Goal: Information Seeking & Learning: Learn about a topic

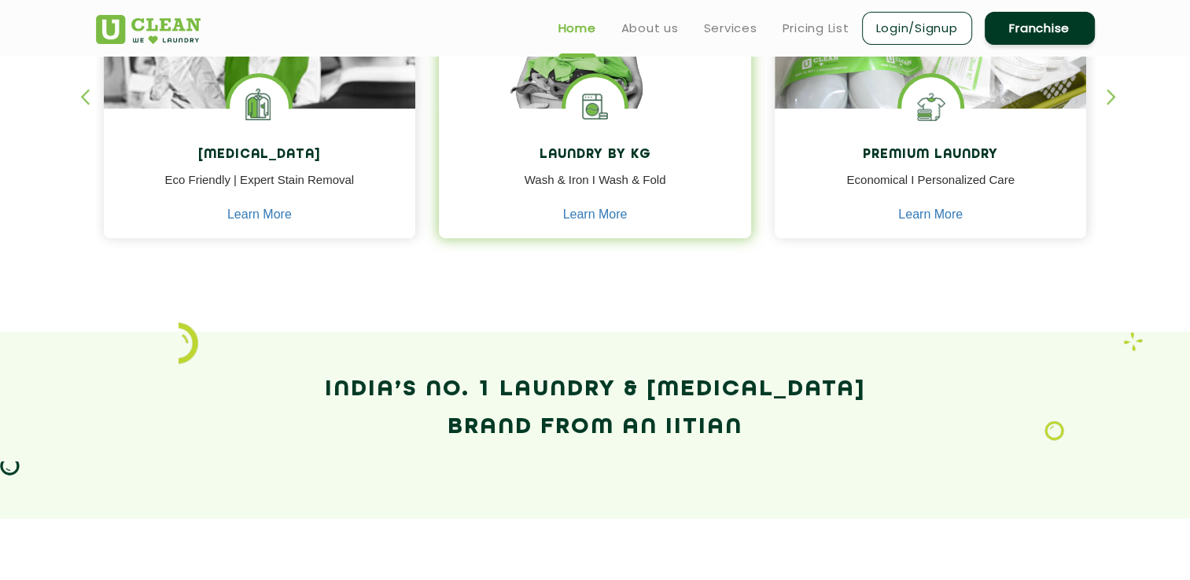
scroll to position [708, 0]
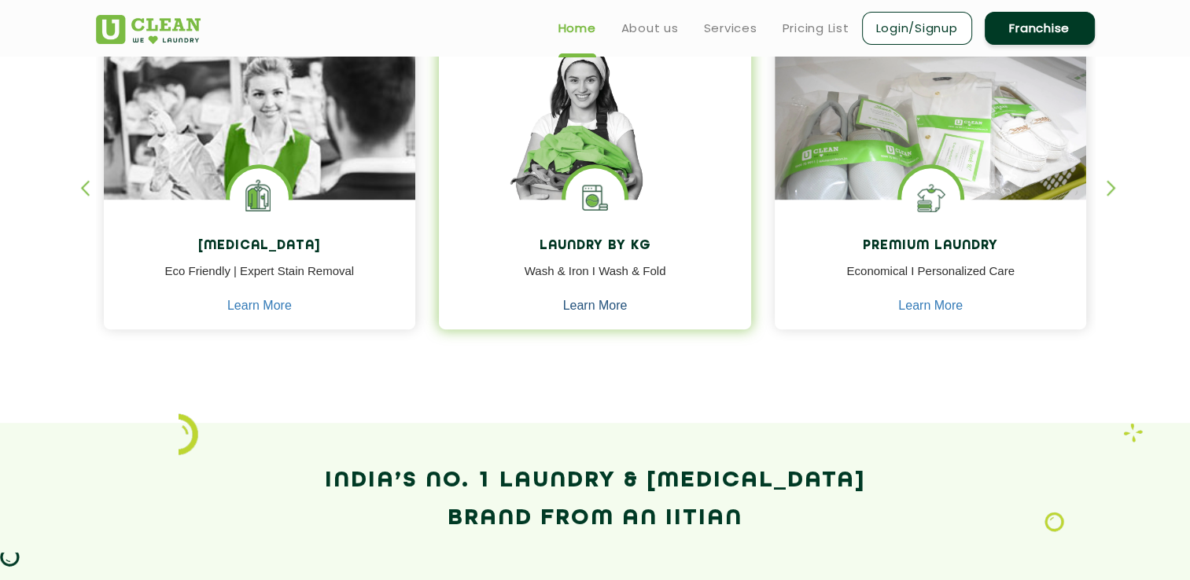
click at [599, 307] on link "Learn More" at bounding box center [595, 306] width 64 height 14
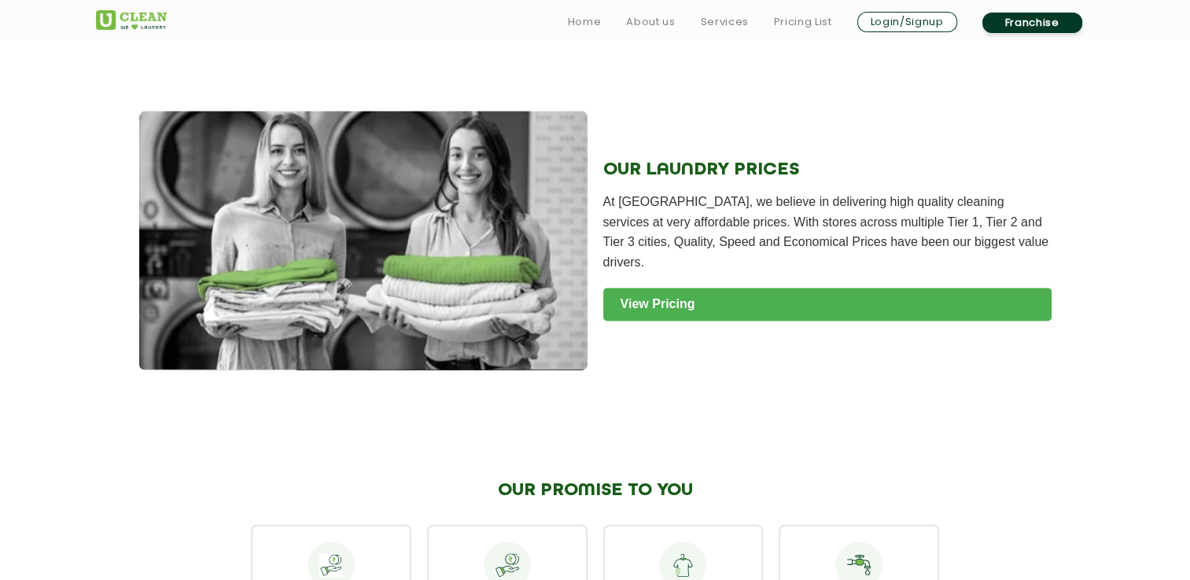
scroll to position [2045, 0]
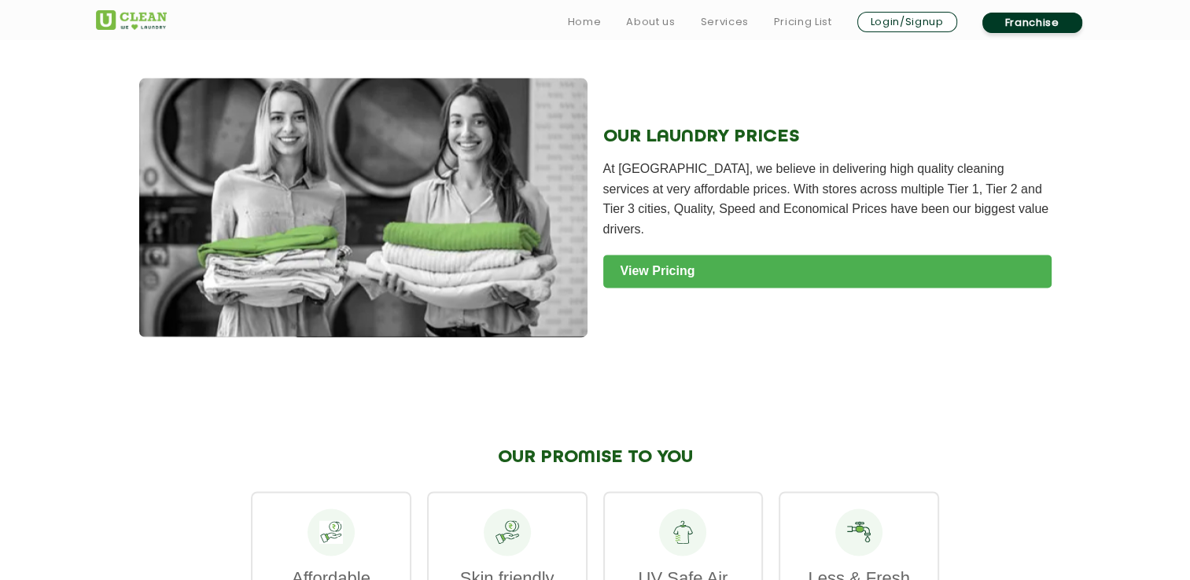
click at [680, 282] on link "View Pricing" at bounding box center [827, 271] width 448 height 33
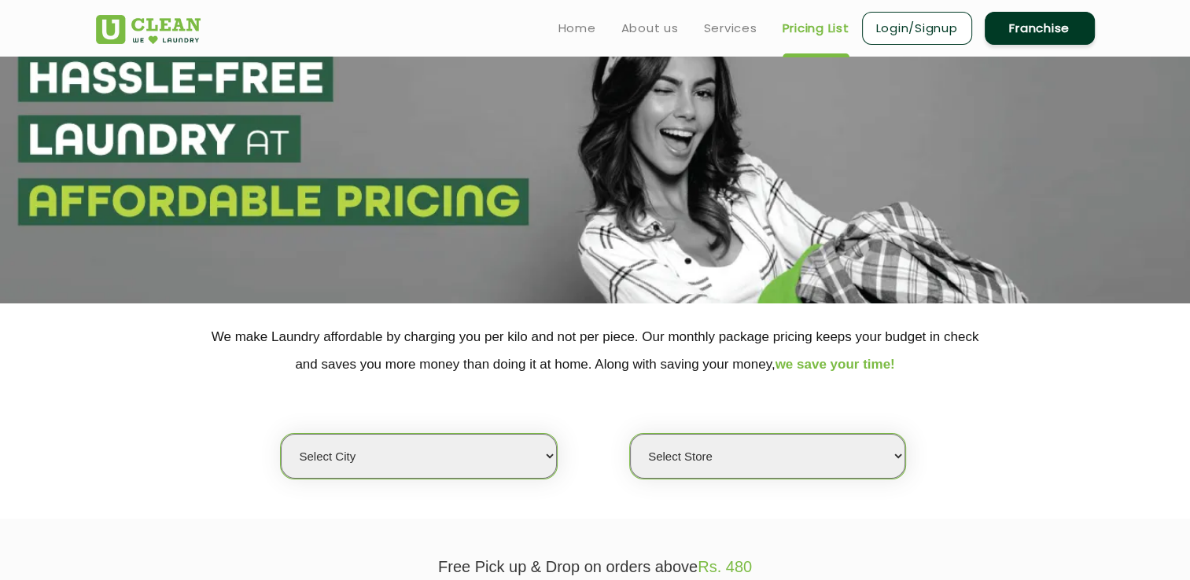
scroll to position [157, 0]
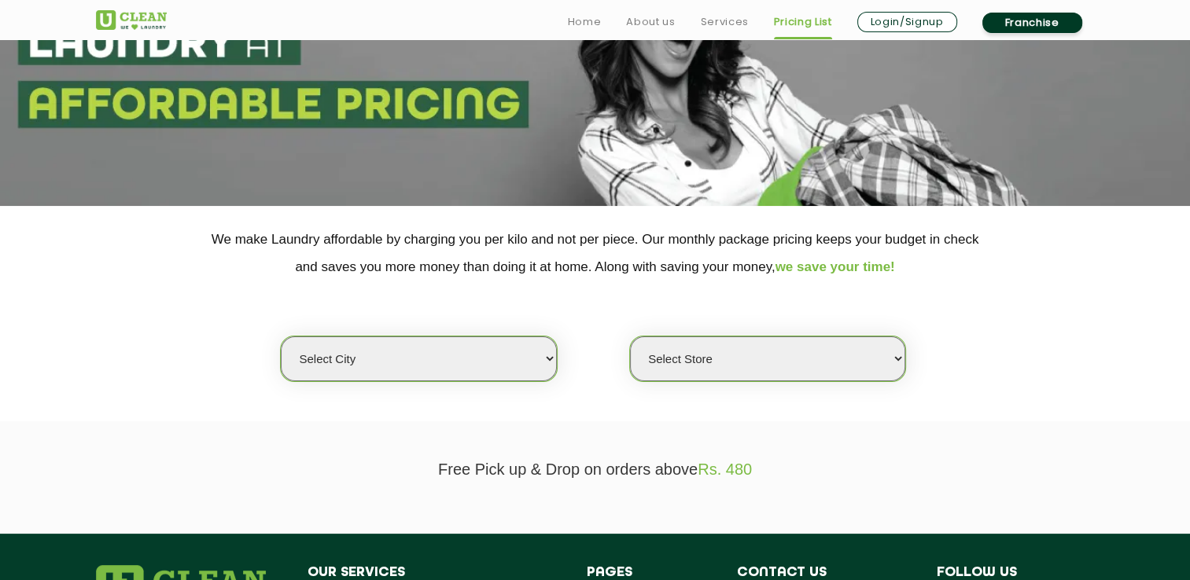
click at [529, 351] on select "Select city [GEOGRAPHIC_DATA] [GEOGRAPHIC_DATA] [GEOGRAPHIC_DATA] [GEOGRAPHIC_D…" at bounding box center [418, 359] width 275 height 45
select select "12"
click at [281, 337] on select "Select city [GEOGRAPHIC_DATA] [GEOGRAPHIC_DATA] [GEOGRAPHIC_DATA] [GEOGRAPHIC_D…" at bounding box center [418, 359] width 275 height 45
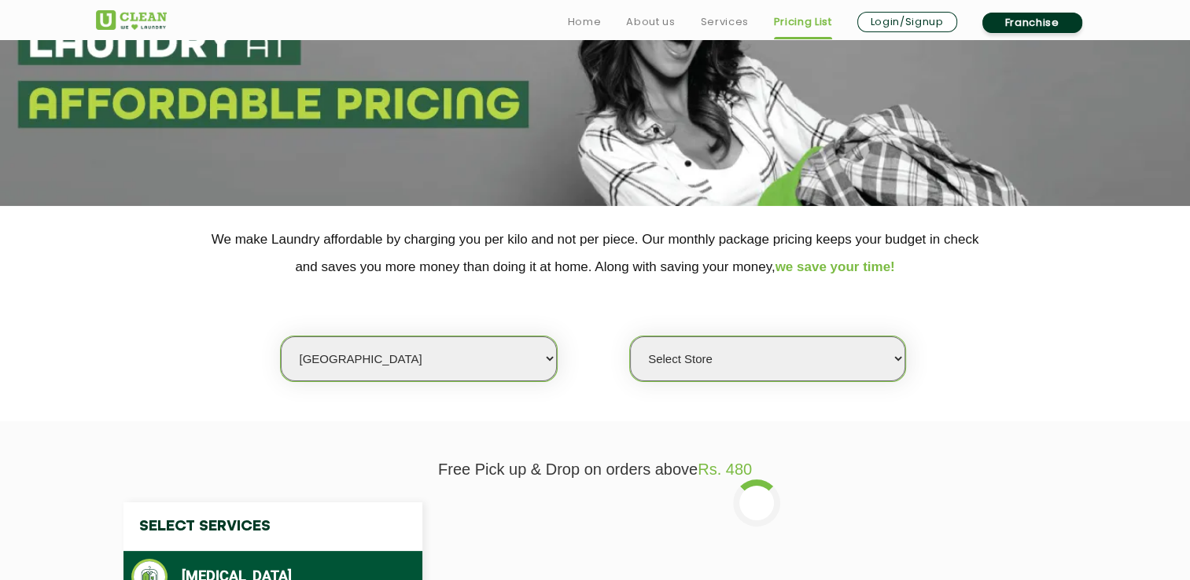
click at [735, 376] on select "Select Store UClean Shivranjani" at bounding box center [767, 359] width 275 height 45
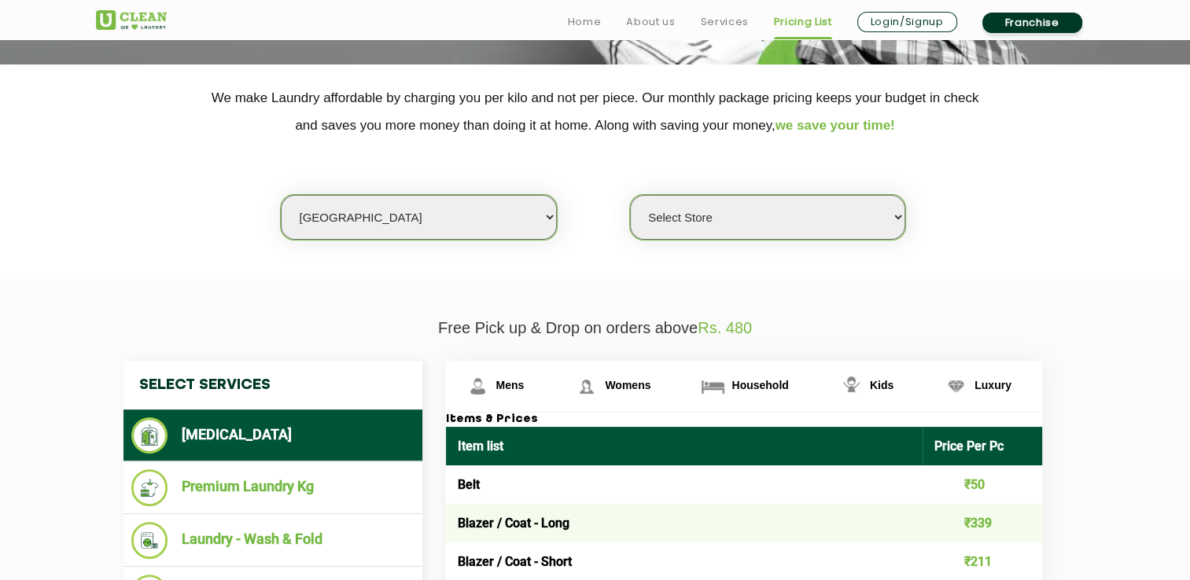
scroll to position [393, 0]
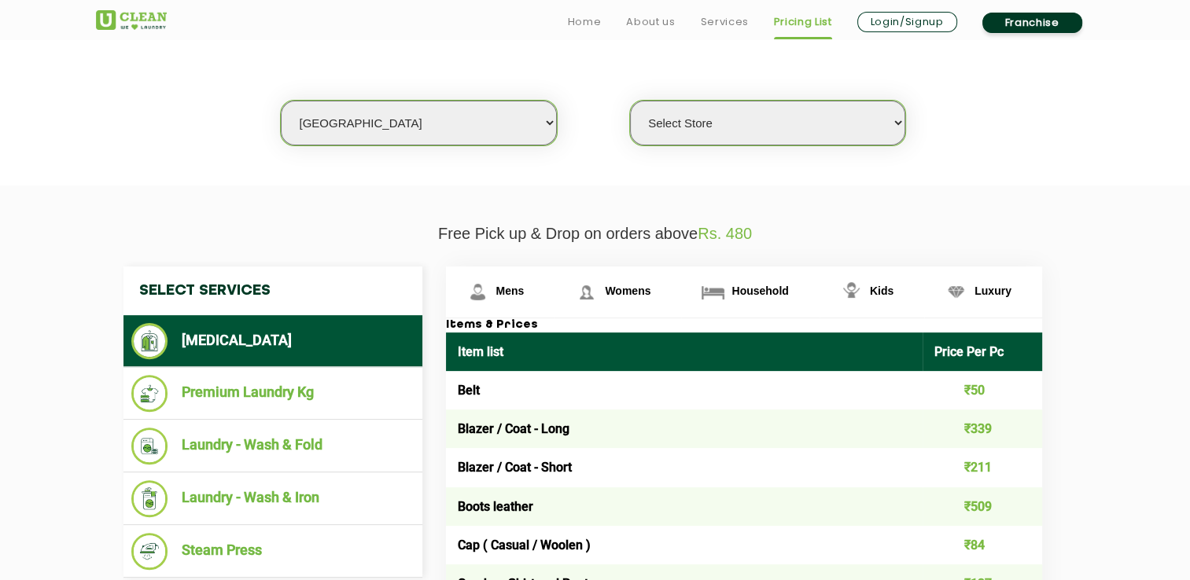
click at [717, 125] on select "Select Store UClean Shivranjani" at bounding box center [767, 123] width 275 height 45
select select "25"
click at [630, 101] on select "Select Store UClean Shivranjani" at bounding box center [767, 123] width 275 height 45
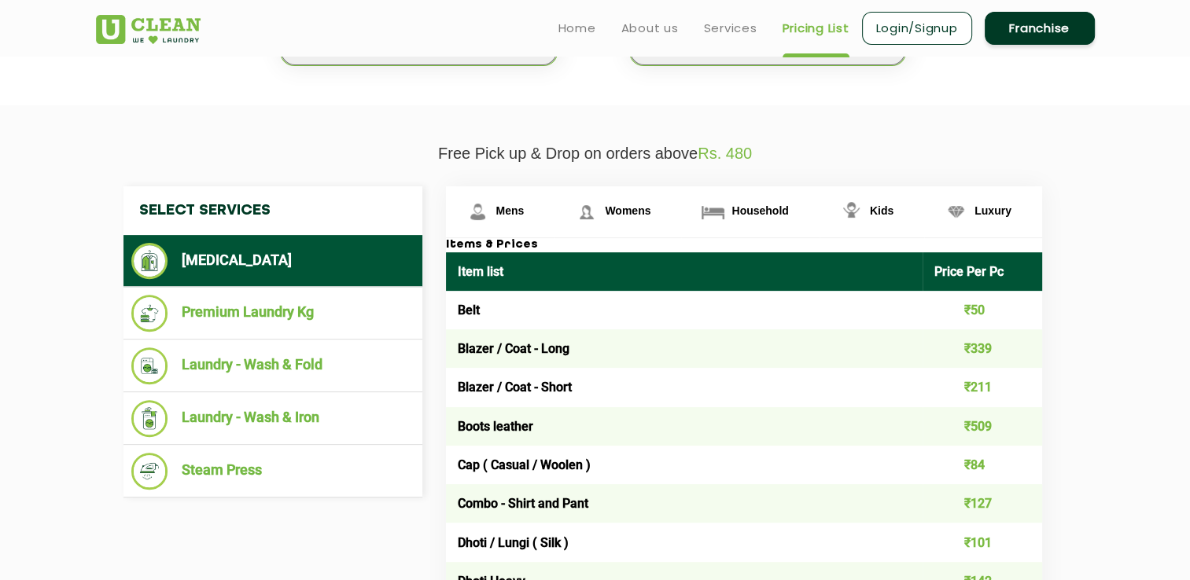
scroll to position [472, 0]
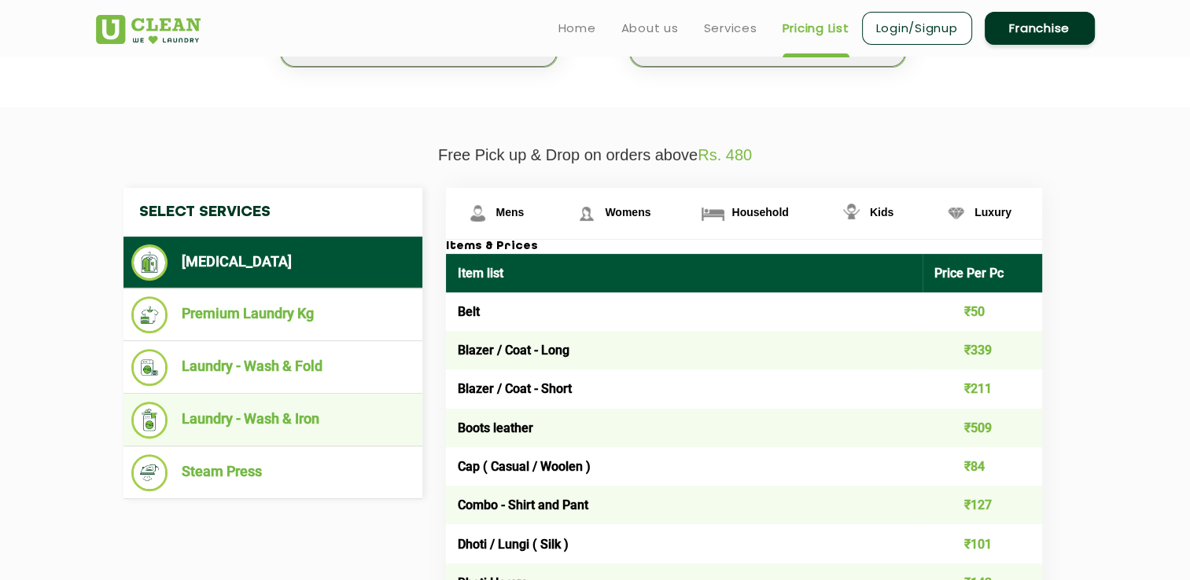
click at [281, 422] on li "Laundry - Wash & Iron" at bounding box center [272, 420] width 283 height 37
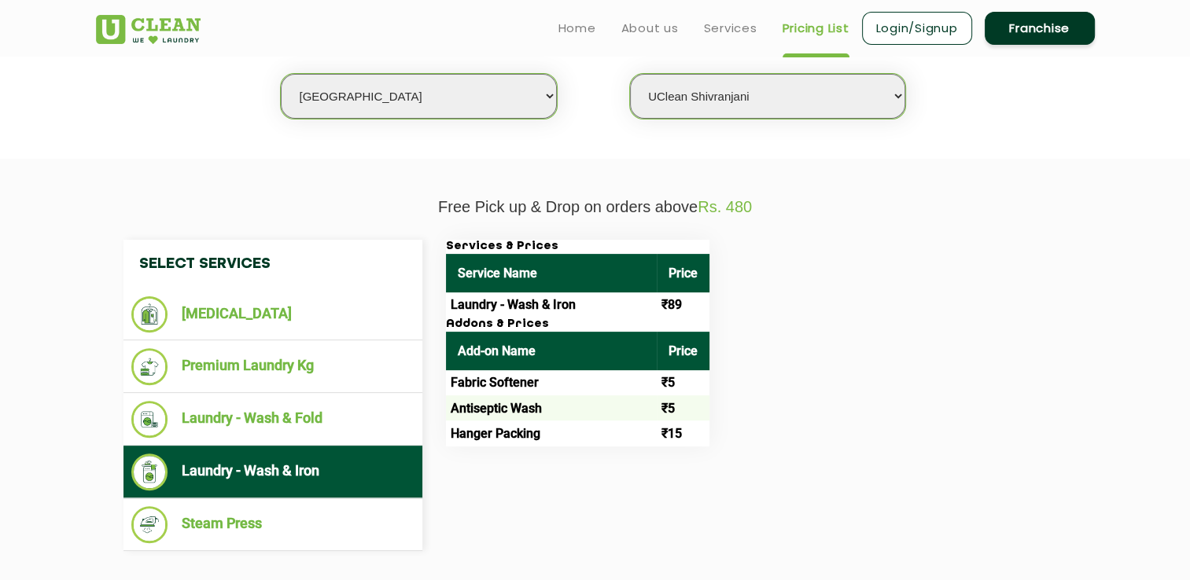
scroll to position [393, 0]
